Goal: Task Accomplishment & Management: Check status

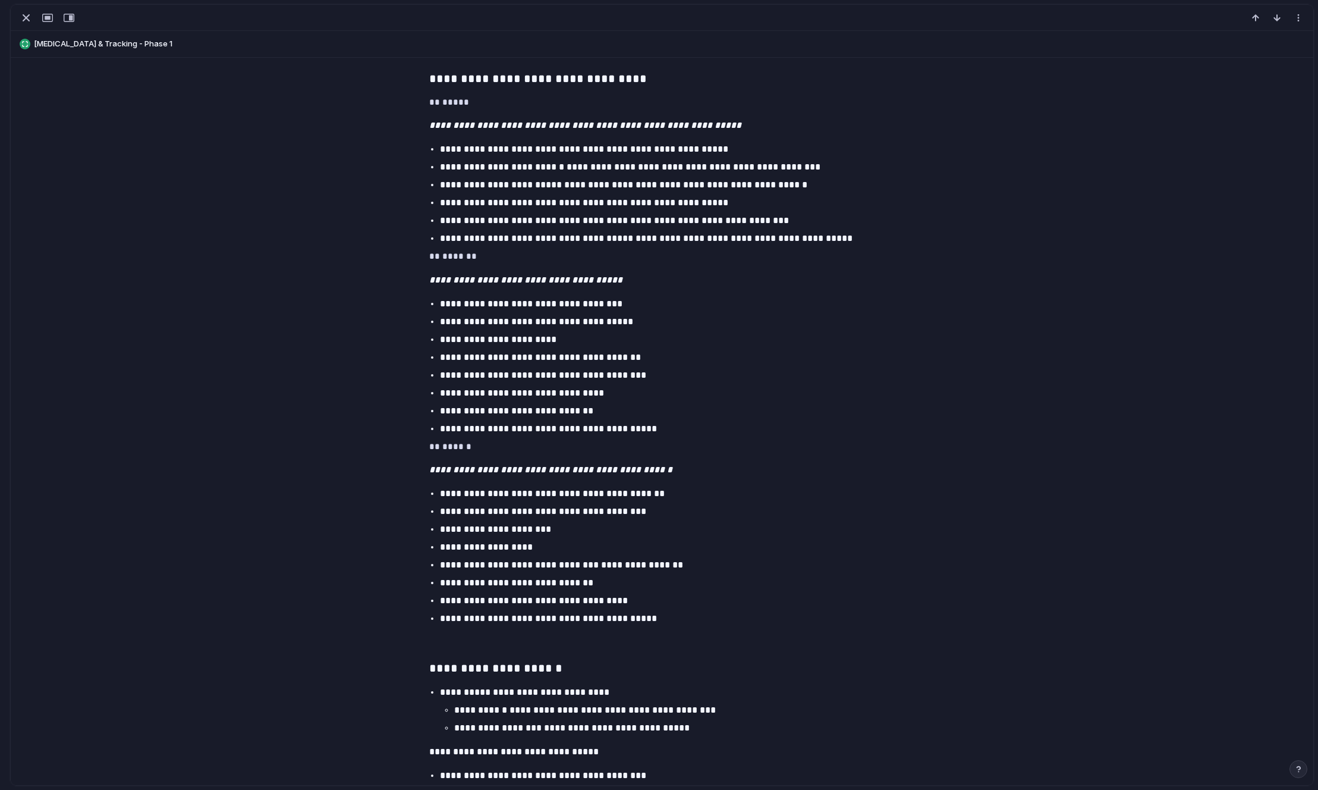
scroll to position [2235, 0]
